Goal: Task Accomplishment & Management: Use online tool/utility

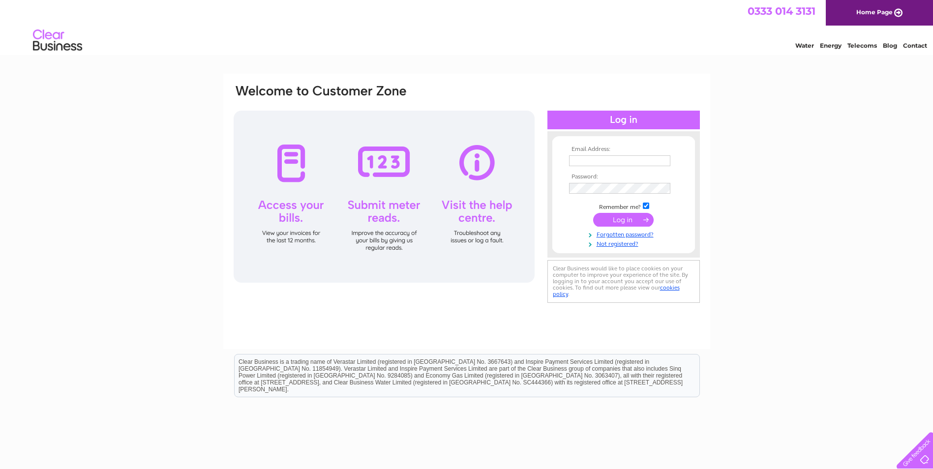
type input "[EMAIL_ADDRESS][DOMAIN_NAME]"
click at [627, 218] on input "submit" at bounding box center [623, 220] width 60 height 14
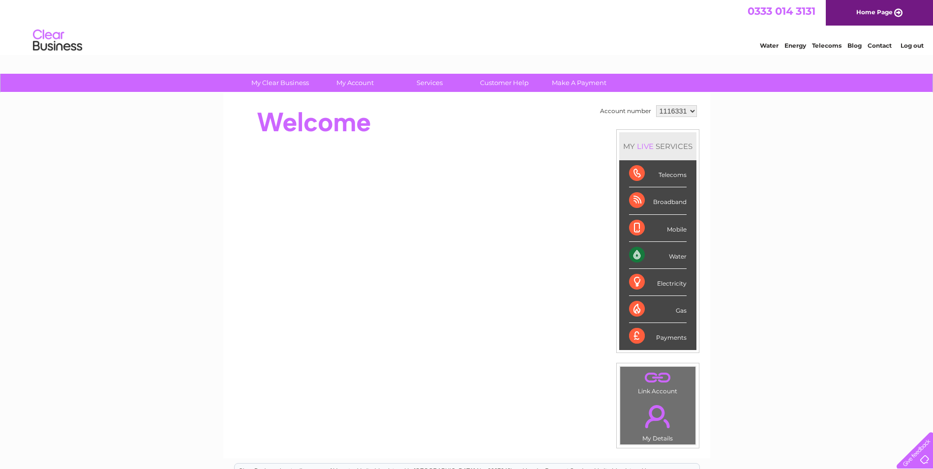
click at [662, 175] on div "Telecoms" at bounding box center [658, 173] width 58 height 27
click at [634, 172] on div "Telecoms" at bounding box center [658, 173] width 58 height 27
click at [676, 256] on div "Water" at bounding box center [658, 255] width 58 height 27
click at [670, 176] on div "Telecoms" at bounding box center [658, 173] width 58 height 27
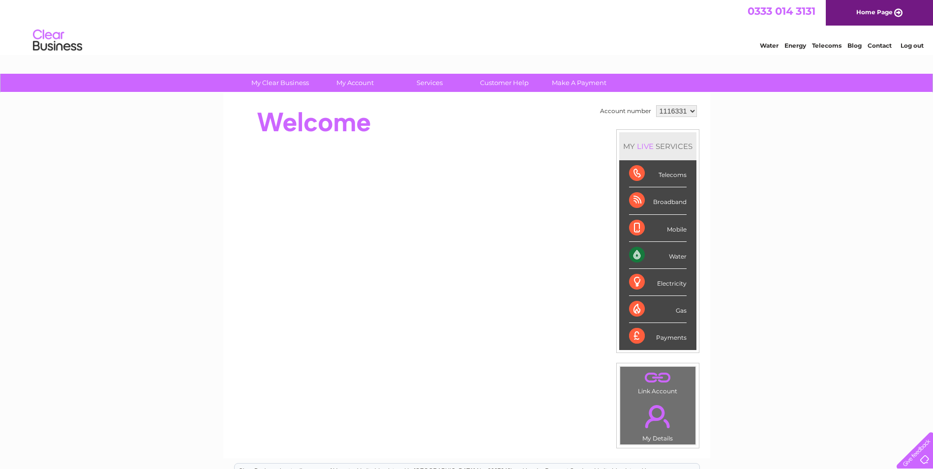
click at [670, 176] on div "Telecoms" at bounding box center [658, 173] width 58 height 27
drag, startPoint x: 670, startPoint y: 176, endPoint x: 629, endPoint y: 176, distance: 40.8
click at [629, 176] on div "Telecoms" at bounding box center [658, 173] width 58 height 27
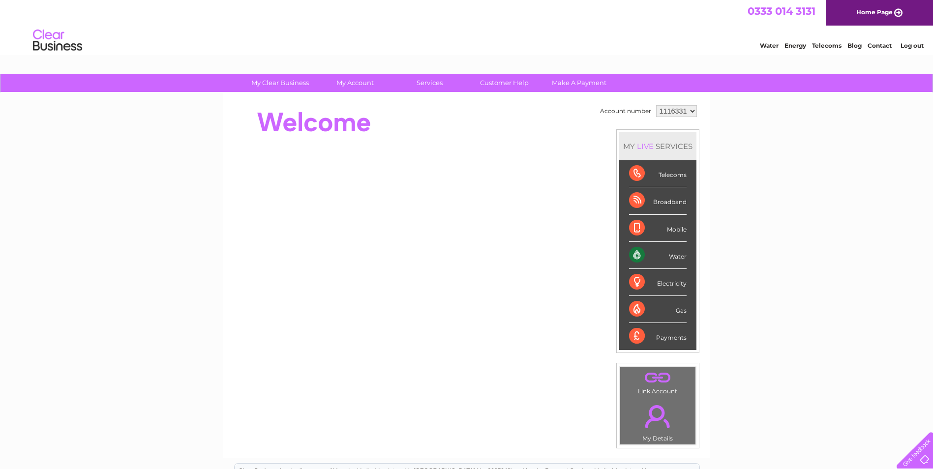
click at [629, 176] on div "Telecoms" at bounding box center [658, 173] width 58 height 27
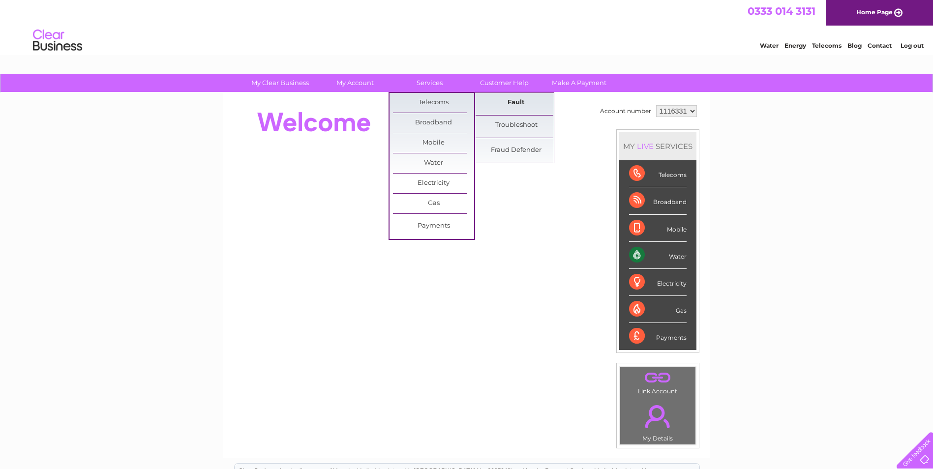
click at [516, 98] on link "Fault" at bounding box center [515, 103] width 81 height 20
